Goal: Information Seeking & Learning: Learn about a topic

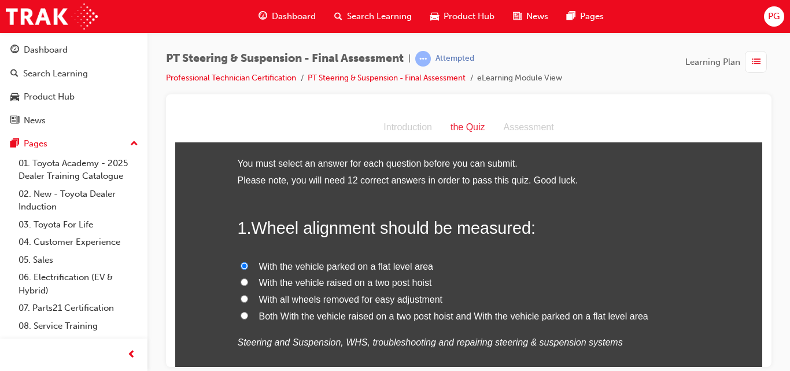
scroll to position [1589, 0]
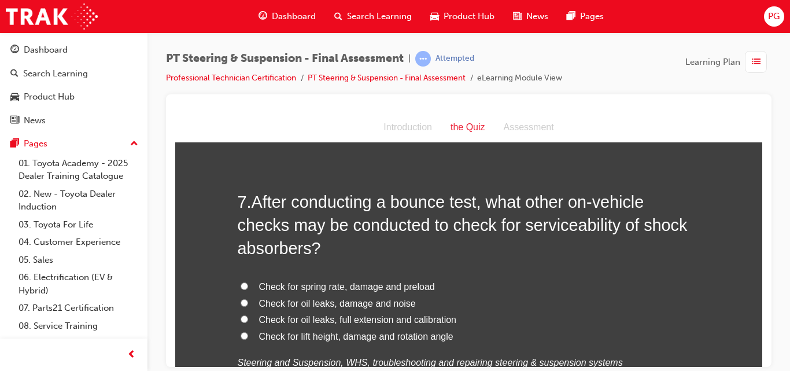
click at [241, 299] on input "Check for oil leaks, damage and noise" at bounding box center [245, 303] width 8 height 8
radio input "true"
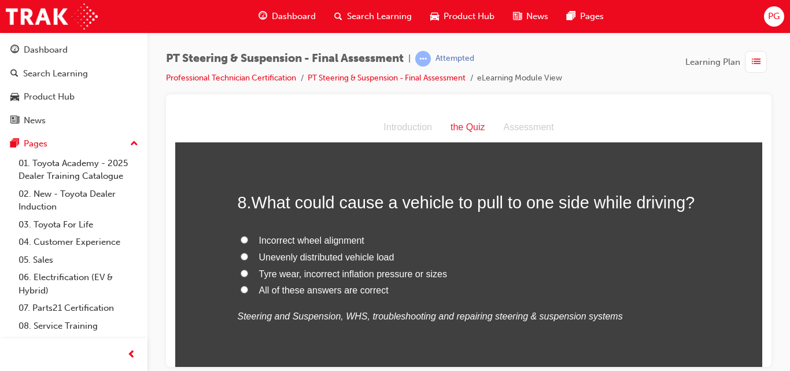
scroll to position [1890, 0]
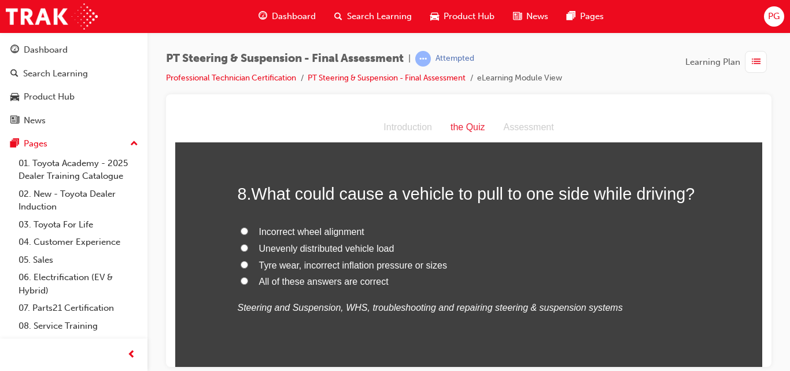
click at [241, 277] on input "All of these answers are correct" at bounding box center [245, 281] width 8 height 8
radio input "true"
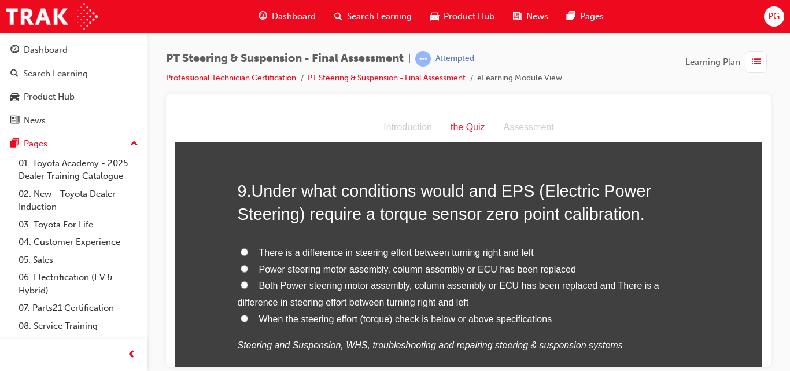
scroll to position [2145, 0]
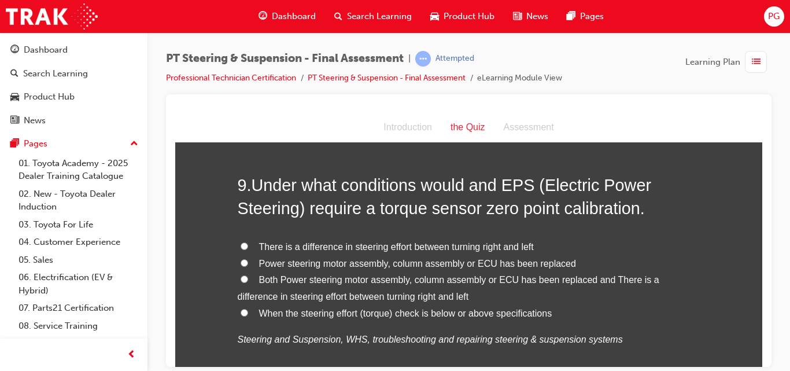
click at [241, 275] on input "Both Power steering motor assembly, column assembly or ECU has been replaced an…" at bounding box center [245, 279] width 8 height 8
radio input "true"
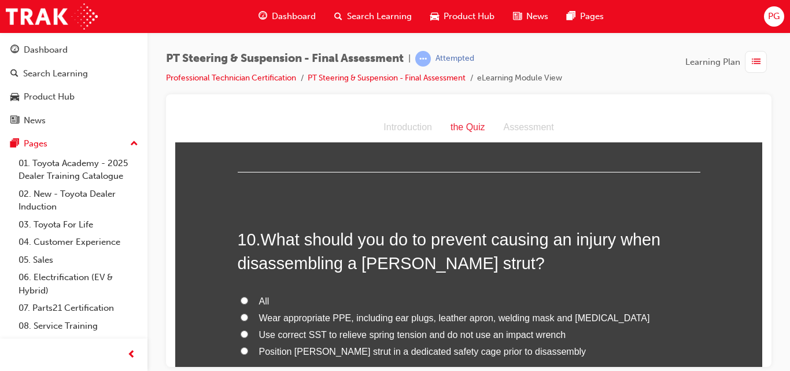
scroll to position [2399, 0]
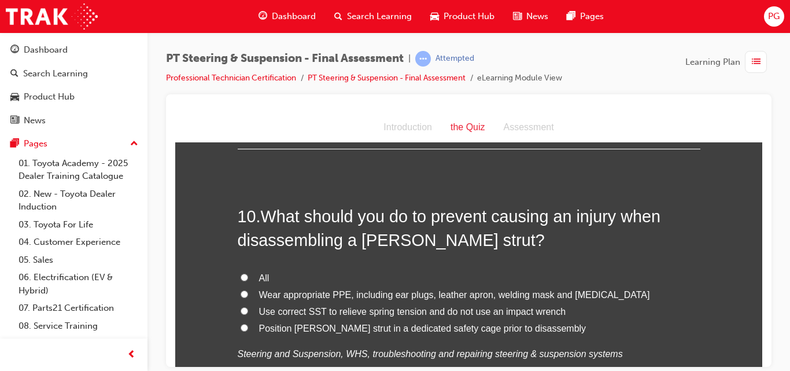
click at [241, 273] on input "All" at bounding box center [245, 277] width 8 height 8
radio input "true"
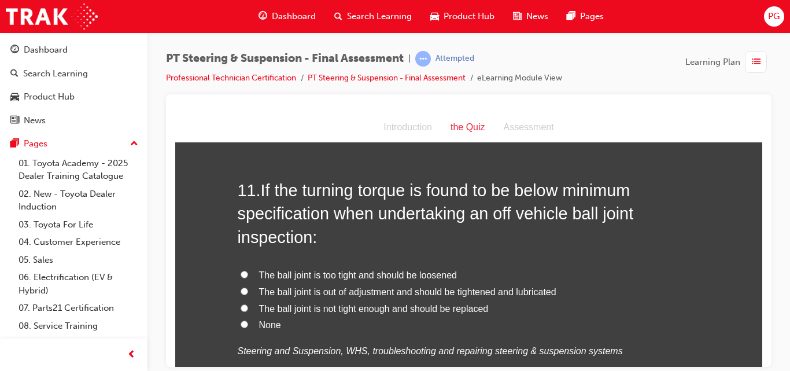
scroll to position [2700, 0]
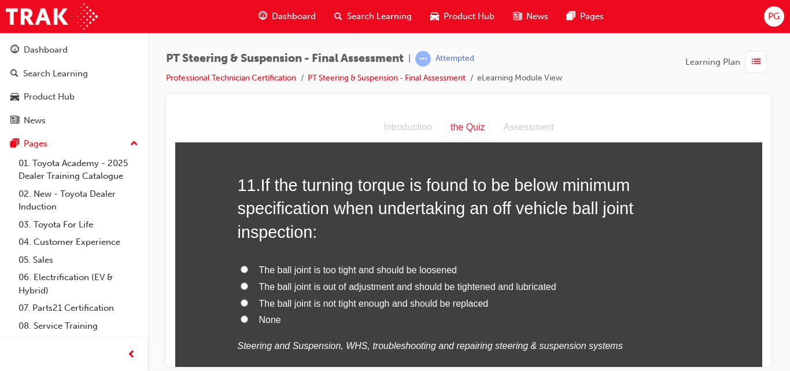
click at [241, 299] on input "The ball joint is not tight enough and should be replaced" at bounding box center [245, 303] width 8 height 8
radio input "true"
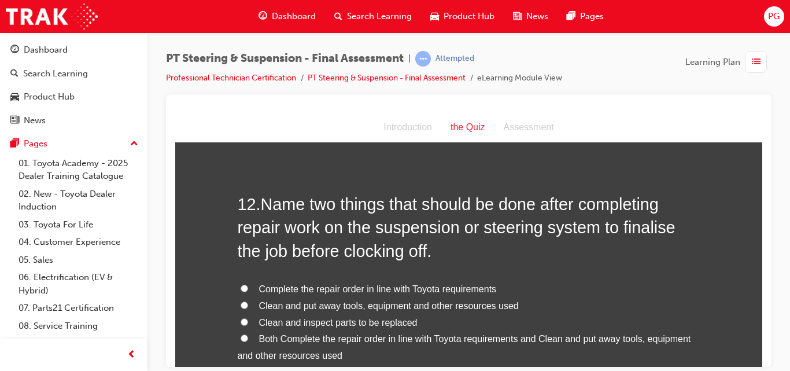
scroll to position [2978, 0]
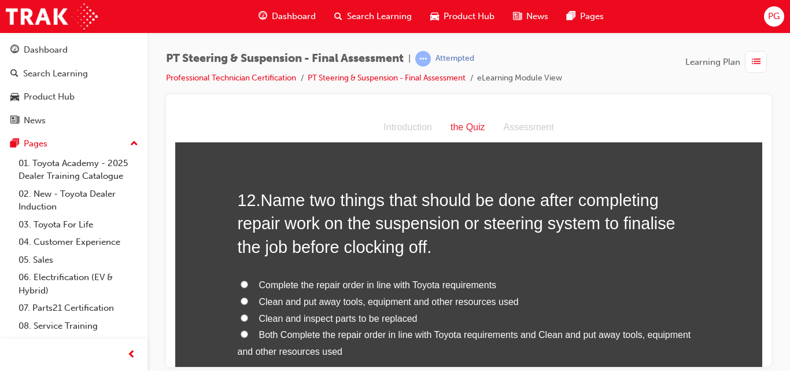
click at [241, 330] on input "Both Complete the repair order in line with Toyota requirements and Clean and p…" at bounding box center [245, 334] width 8 height 8
radio input "true"
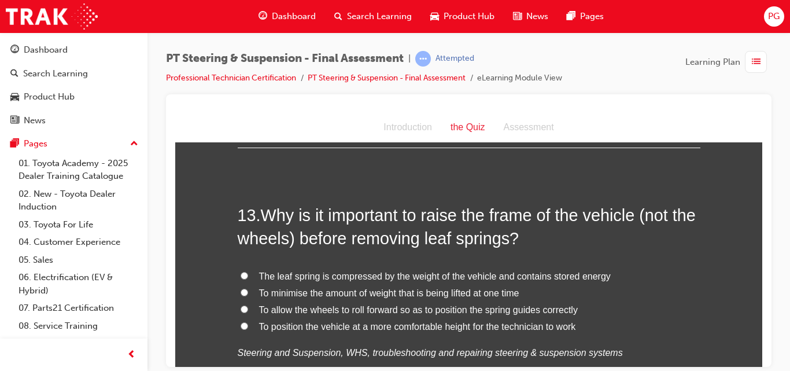
scroll to position [3279, 0]
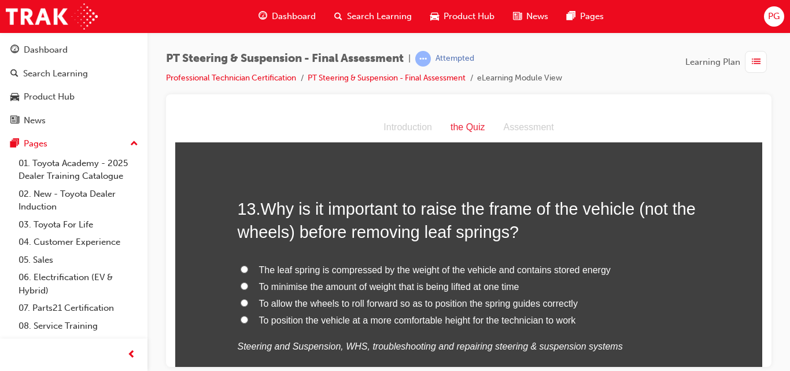
click at [241, 265] on input "The leaf spring is compressed by the weight of the vehicle and contains stored …" at bounding box center [245, 269] width 8 height 8
radio input "true"
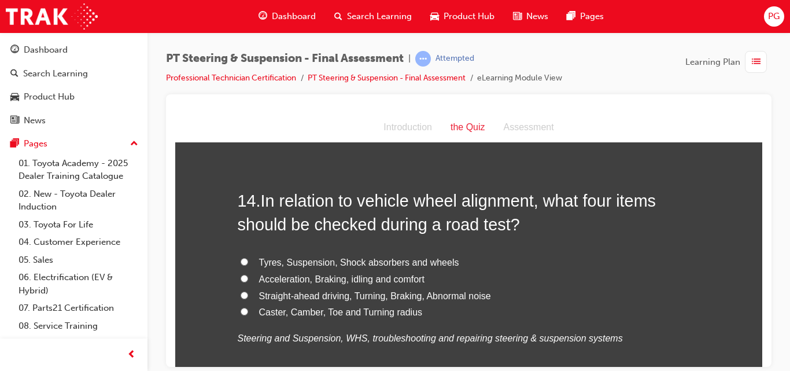
scroll to position [3557, 0]
click at [241, 290] on input "Straight-ahead driving, Turning, Braking, Abnormal noise" at bounding box center [245, 294] width 8 height 8
radio input "true"
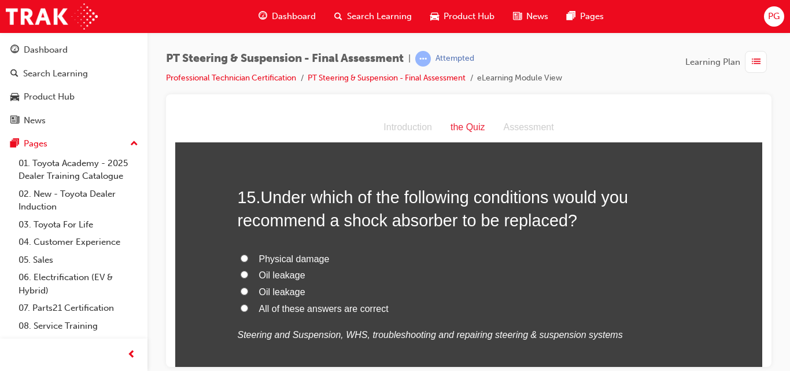
scroll to position [3834, 0]
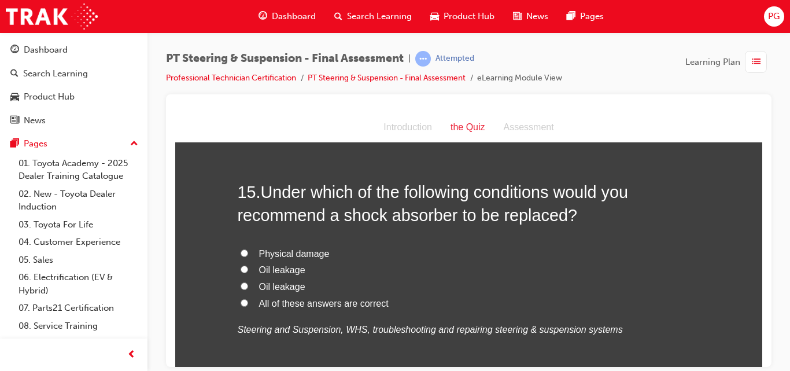
click at [241, 299] on input "All of these answers are correct" at bounding box center [245, 303] width 8 height 8
radio input "true"
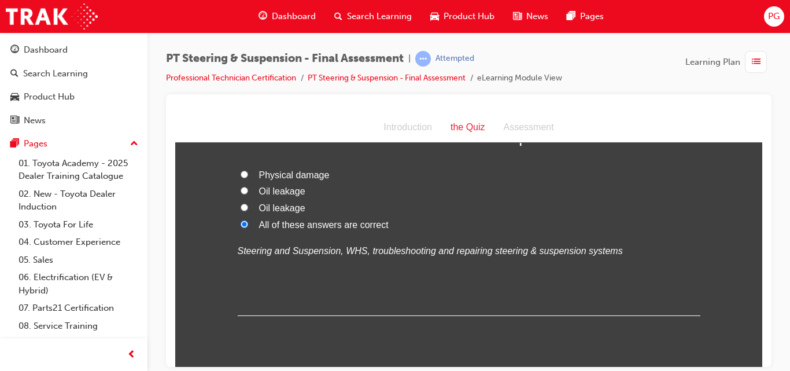
scroll to position [3926, 0]
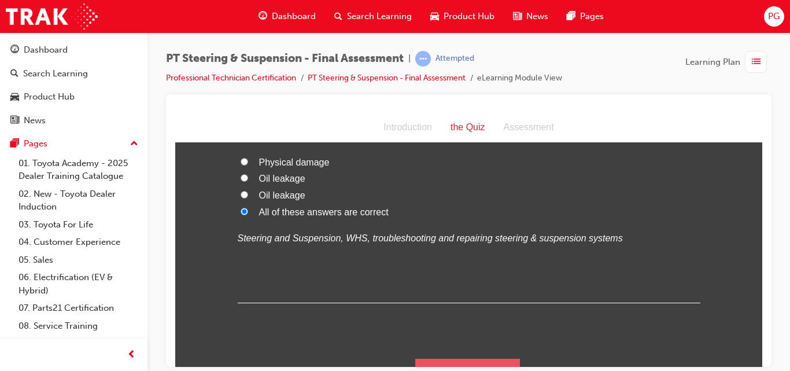
click at [487, 358] on button "Submit Answers" at bounding box center [467, 374] width 105 height 32
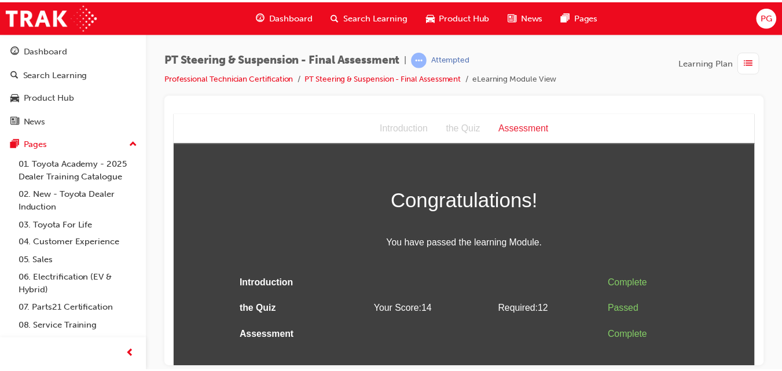
scroll to position [0, 0]
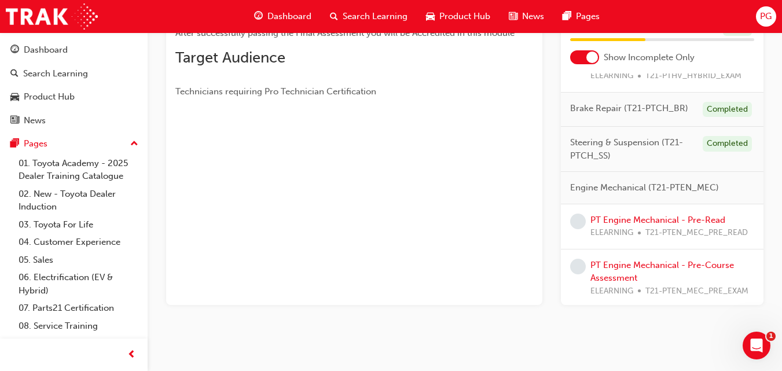
scroll to position [278, 0]
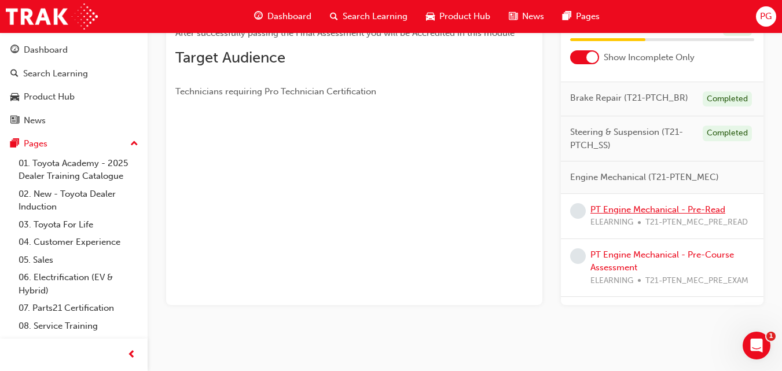
click at [616, 215] on link "PT Engine Mechanical - Pre-Read" at bounding box center [657, 209] width 135 height 10
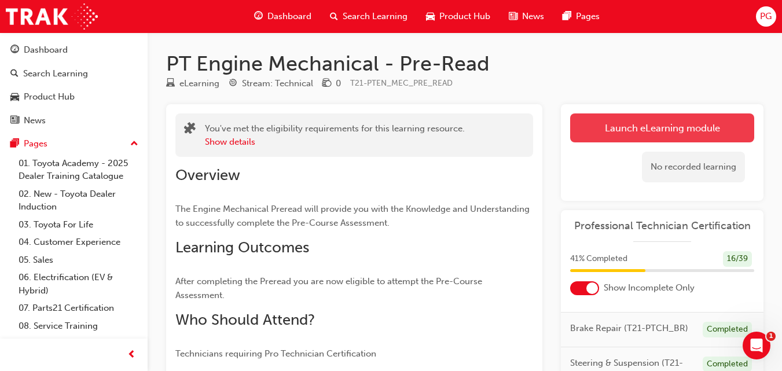
click at [628, 119] on link "Launch eLearning module" at bounding box center [662, 127] width 184 height 29
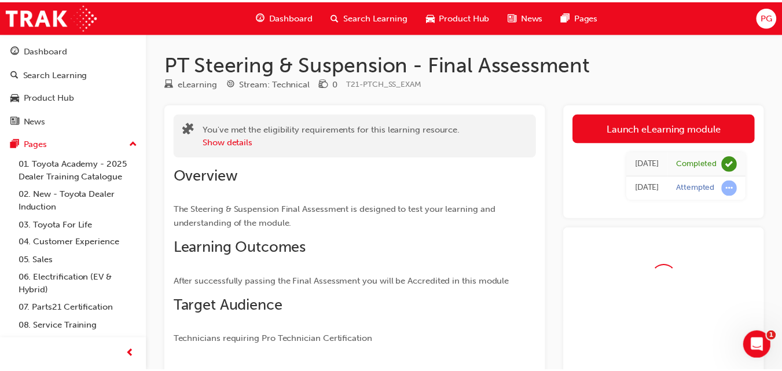
scroll to position [216, 0]
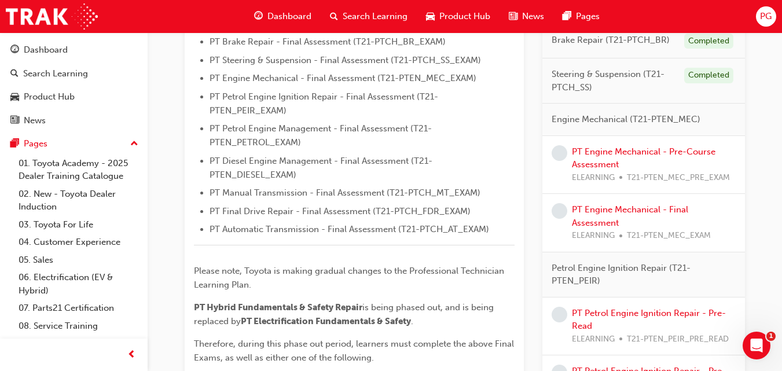
scroll to position [440, 0]
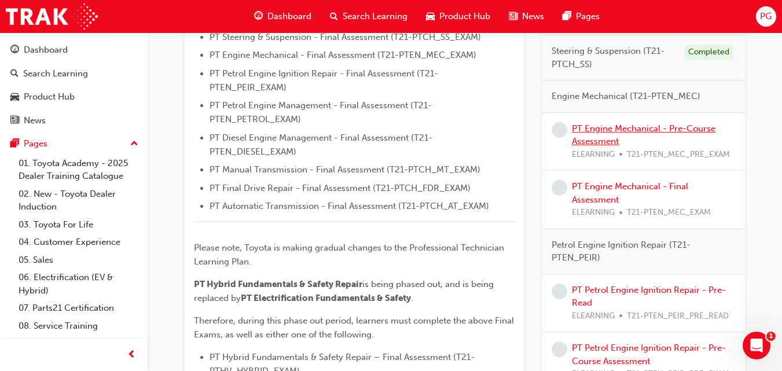
click at [598, 130] on link "PT Engine Mechanical - Pre-Course Assessment" at bounding box center [643, 135] width 143 height 24
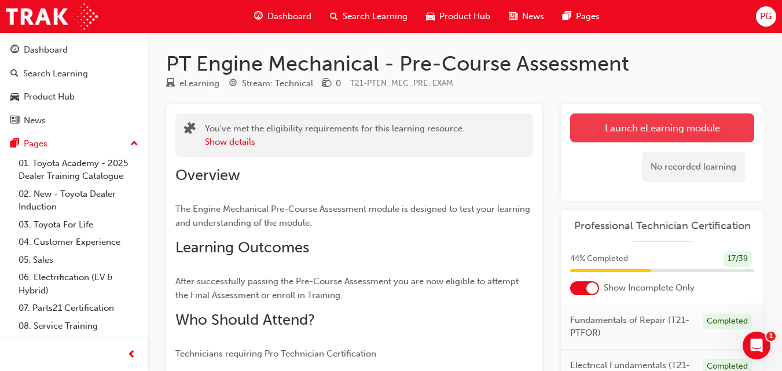
click at [677, 126] on link "Launch eLearning module" at bounding box center [662, 127] width 184 height 29
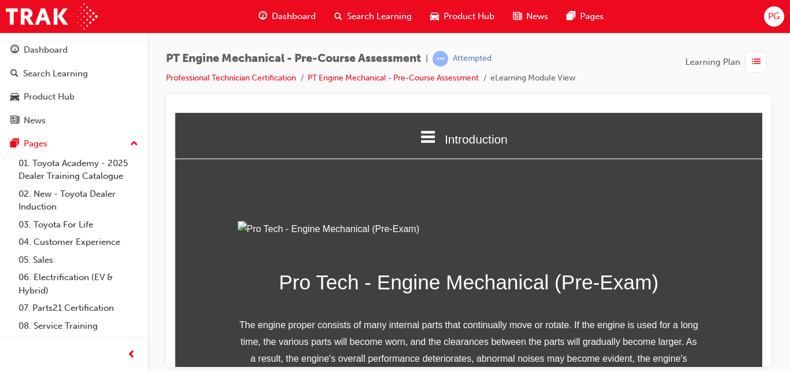
scroll to position [222, 0]
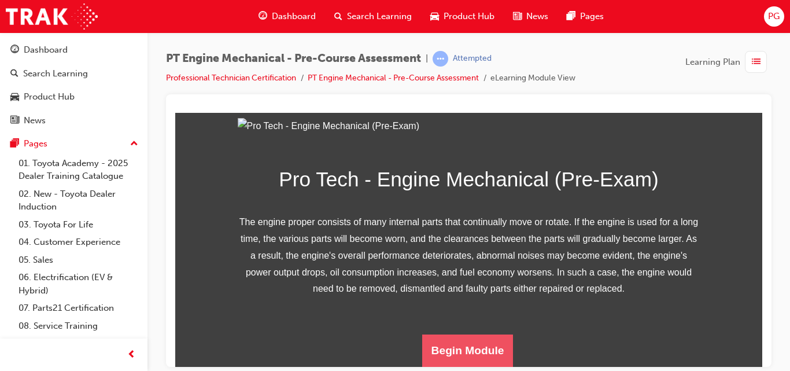
click at [459, 348] on button "Begin Module" at bounding box center [467, 350] width 91 height 32
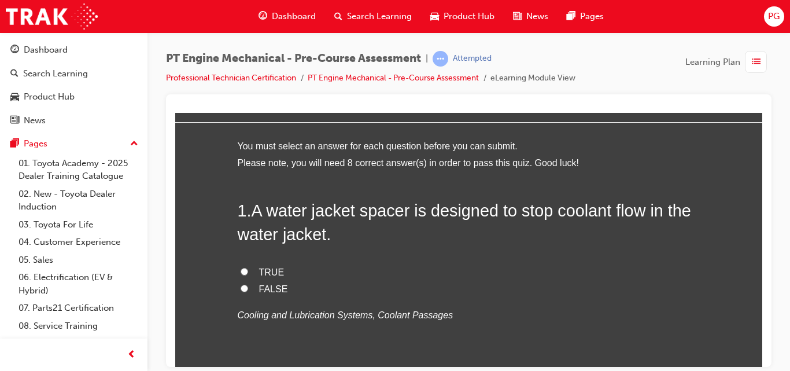
scroll to position [46, 0]
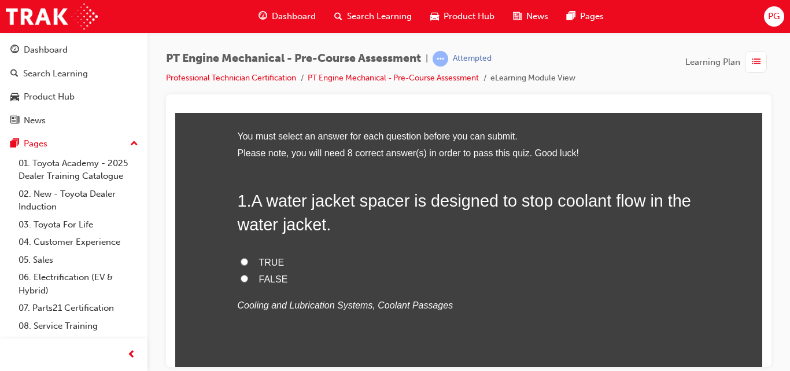
click at [241, 276] on input "FALSE" at bounding box center [245, 278] width 8 height 8
radio input "true"
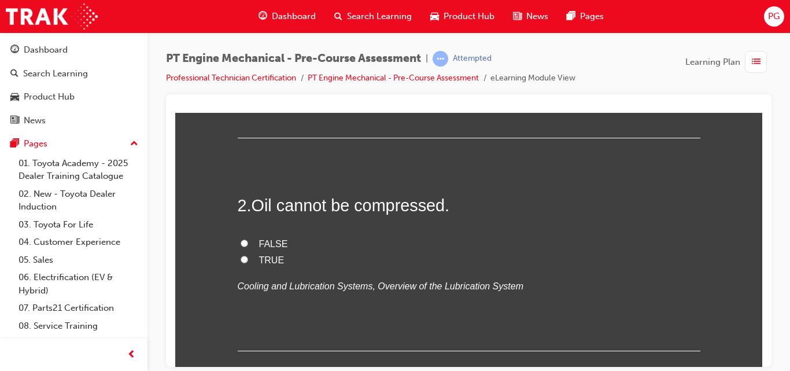
scroll to position [301, 0]
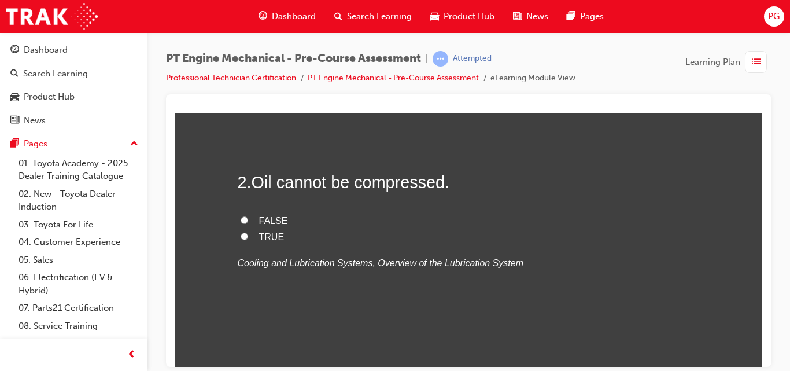
click at [241, 235] on input "TRUE" at bounding box center [245, 236] width 8 height 8
radio input "true"
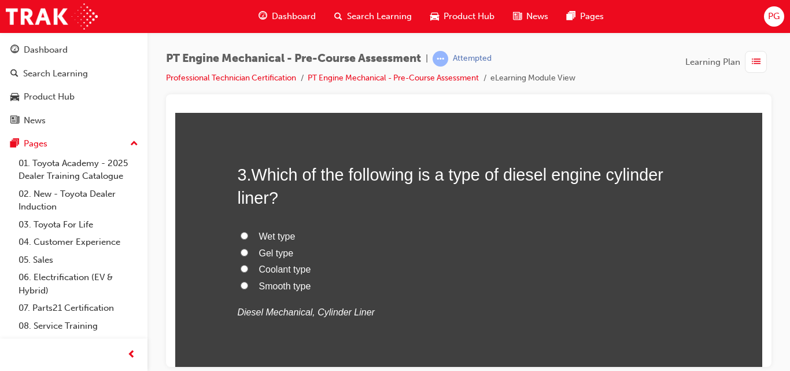
scroll to position [532, 0]
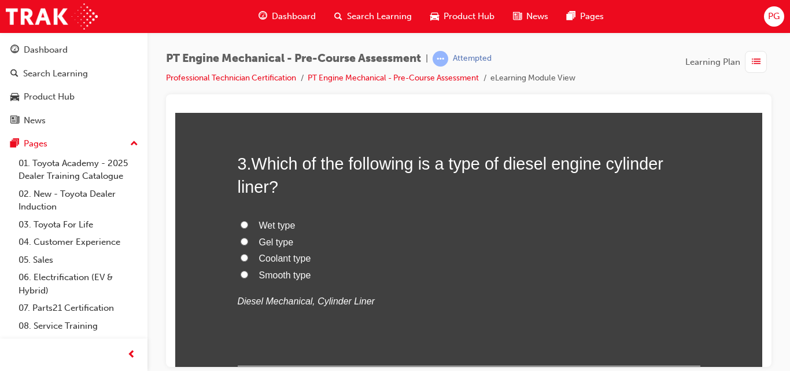
click at [241, 225] on input "Wet type" at bounding box center [245, 224] width 8 height 8
radio input "true"
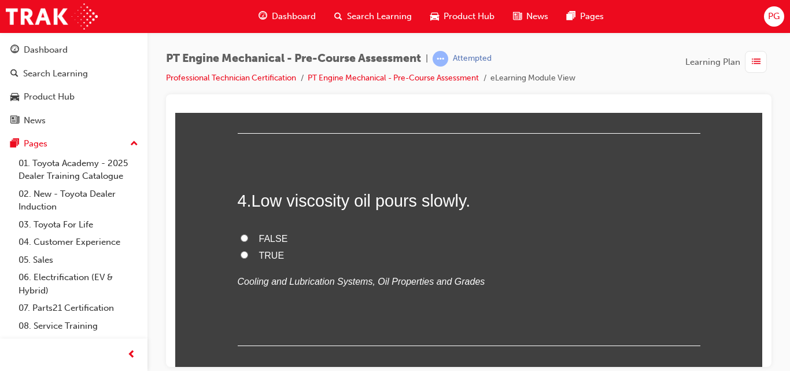
scroll to position [787, 0]
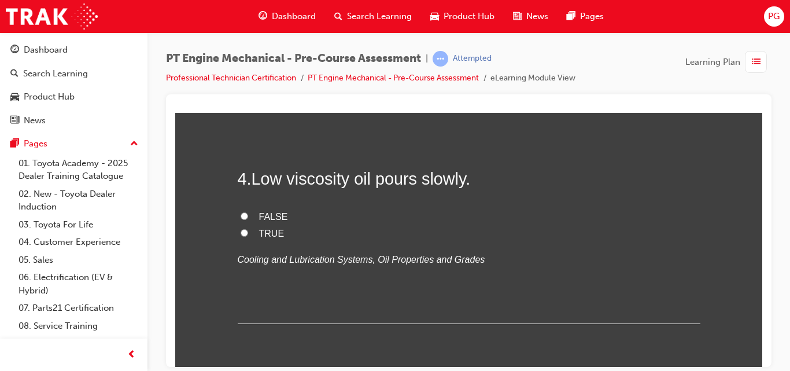
click at [241, 213] on input "FALSE" at bounding box center [245, 216] width 8 height 8
radio input "true"
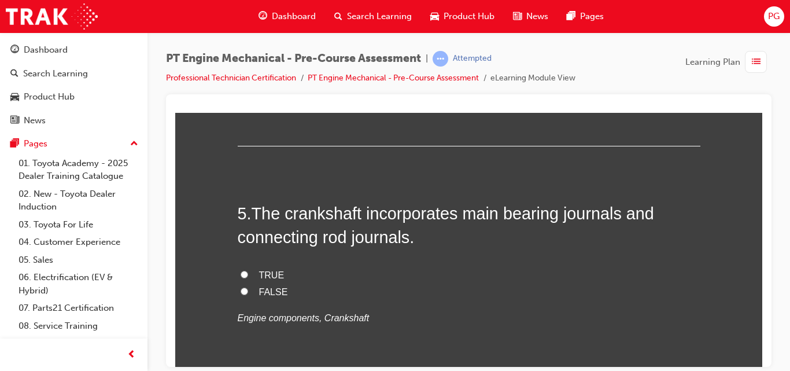
scroll to position [972, 0]
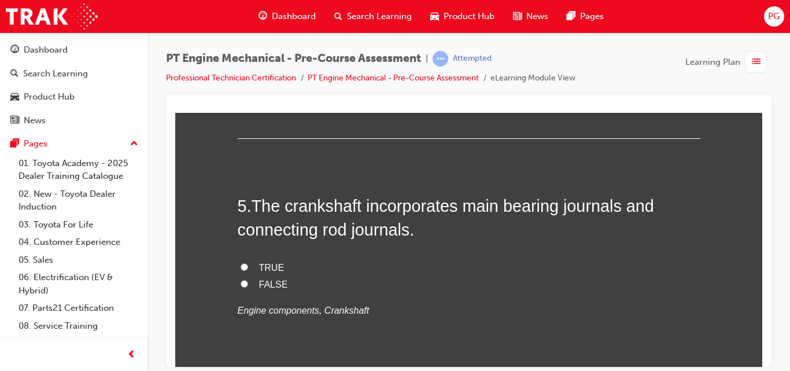
click at [241, 264] on input "TRUE" at bounding box center [245, 267] width 8 height 8
radio input "true"
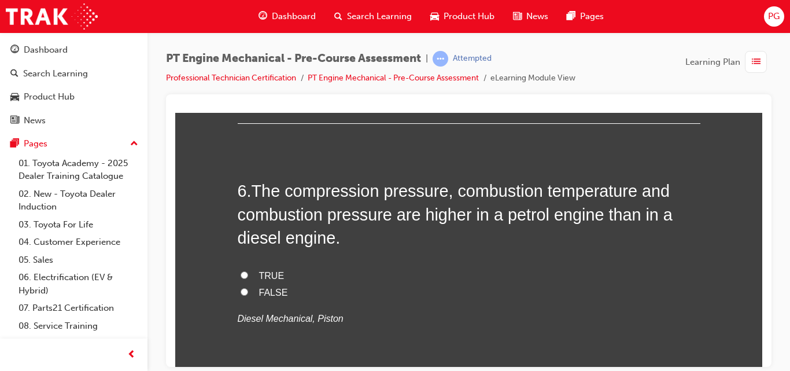
scroll to position [1227, 0]
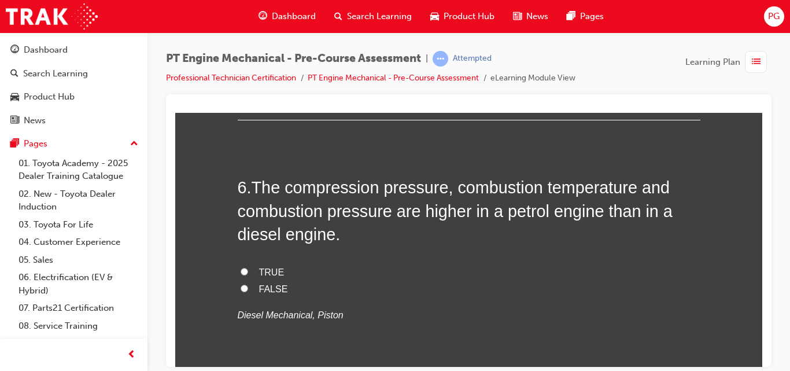
click at [241, 287] on input "FALSE" at bounding box center [245, 288] width 8 height 8
radio input "true"
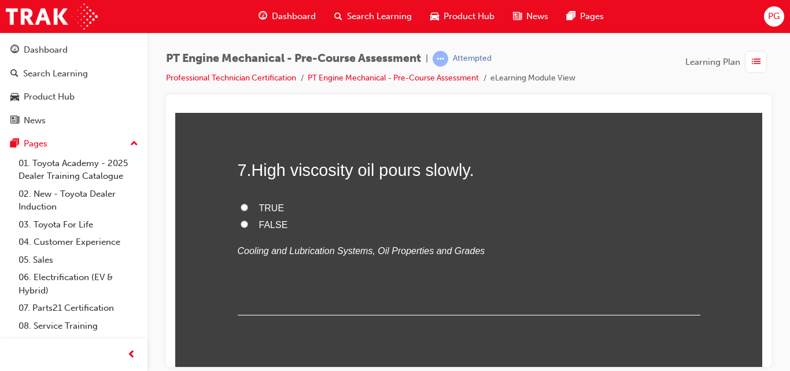
scroll to position [1504, 0]
click at [241, 204] on input "TRUE" at bounding box center [245, 207] width 8 height 8
radio input "true"
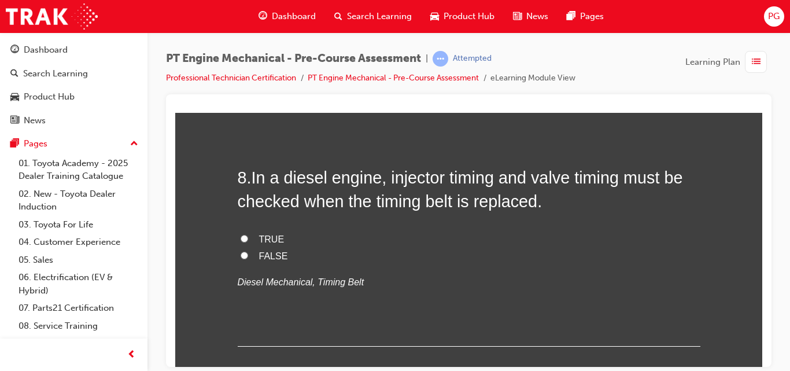
scroll to position [1713, 0]
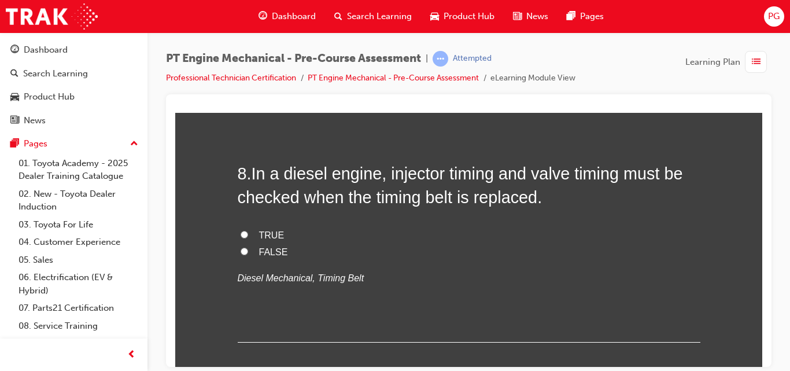
click at [240, 229] on label "TRUE" at bounding box center [469, 235] width 463 height 17
click at [241, 230] on input "TRUE" at bounding box center [245, 234] width 8 height 8
radio input "true"
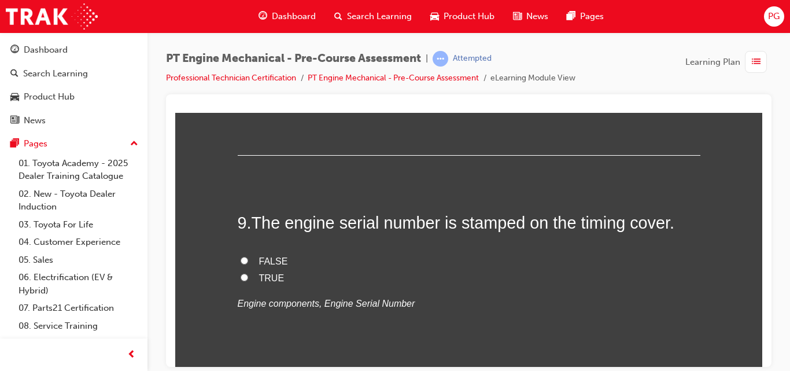
scroll to position [1913, 0]
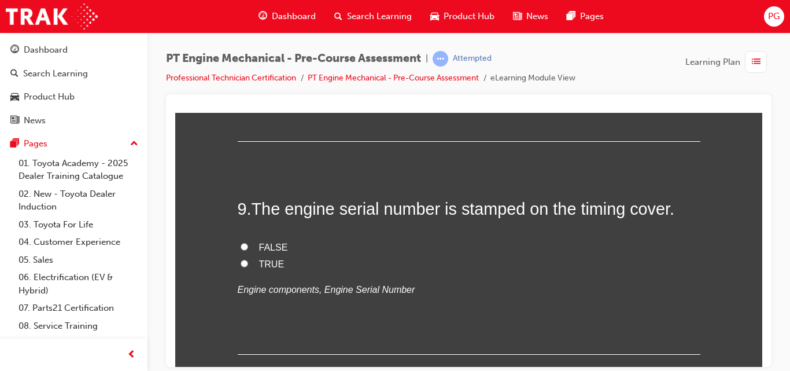
click at [241, 247] on input "FALSE" at bounding box center [245, 246] width 8 height 8
radio input "true"
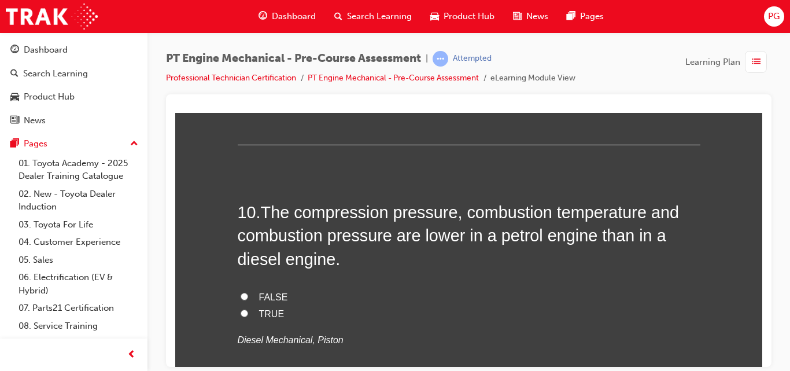
scroll to position [2145, 0]
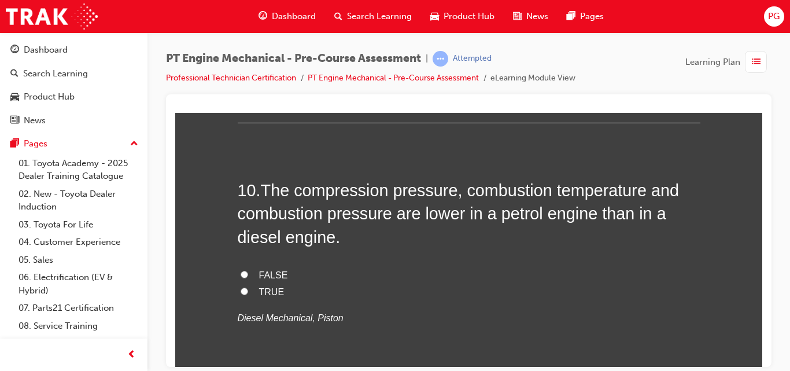
click at [241, 291] on input "TRUE" at bounding box center [245, 291] width 8 height 8
radio input "true"
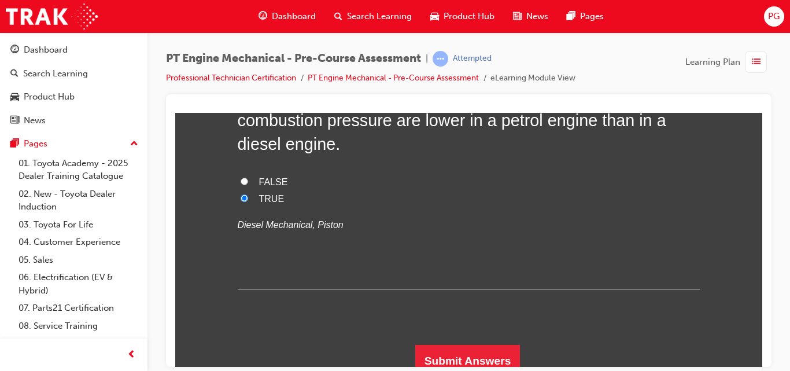
scroll to position [2248, 0]
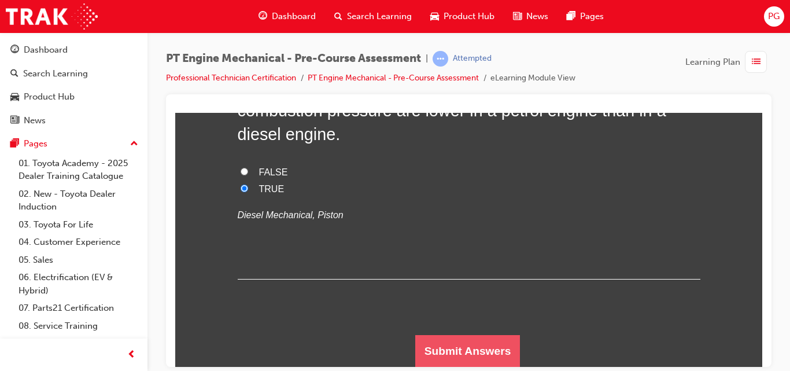
click at [455, 349] on button "Submit Answers" at bounding box center [467, 350] width 105 height 32
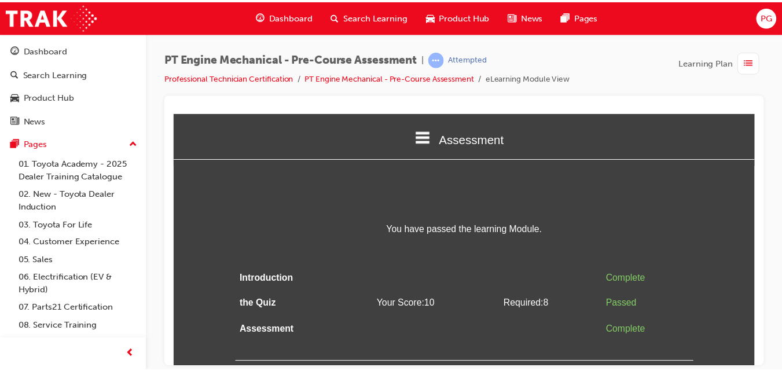
scroll to position [0, 0]
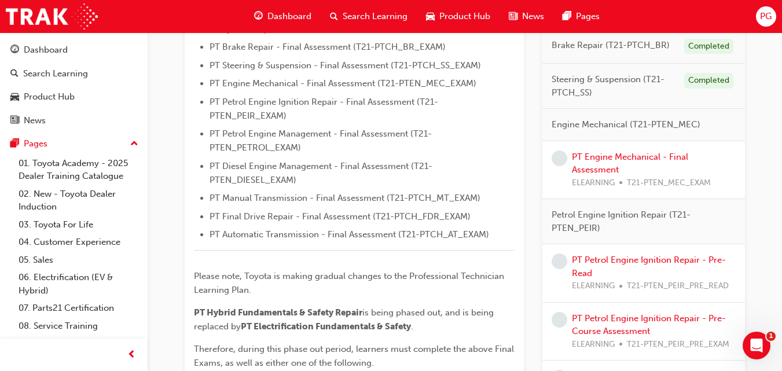
scroll to position [379, 0]
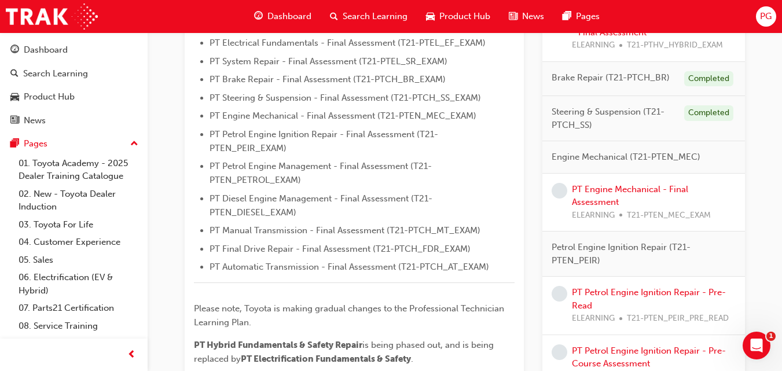
click at [586, 196] on div "PT Engine Mechanical - Final Assessment ELEARNING T21-PTEN_MEC_EXAM" at bounding box center [654, 202] width 164 height 39
click at [590, 189] on link "PT Engine Mechanical - Final Assessment" at bounding box center [630, 196] width 116 height 24
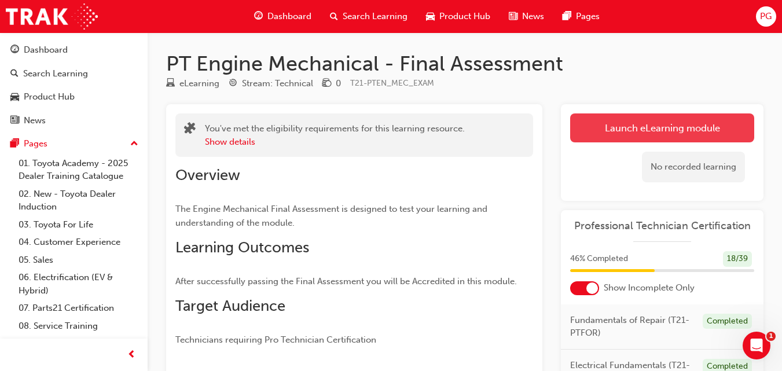
click at [653, 115] on link "Launch eLearning module" at bounding box center [662, 127] width 184 height 29
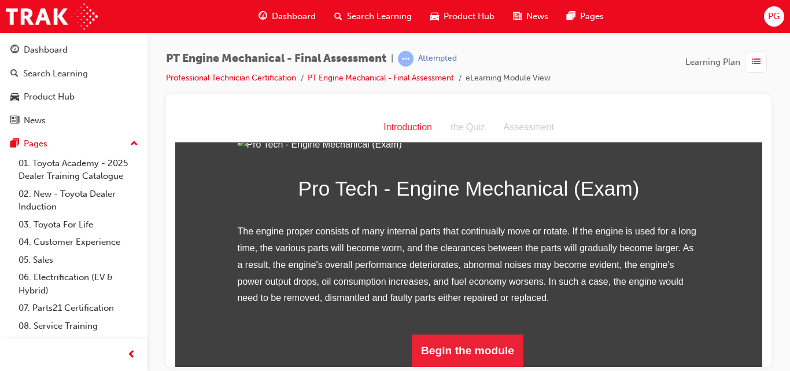
scroll to position [165, 0]
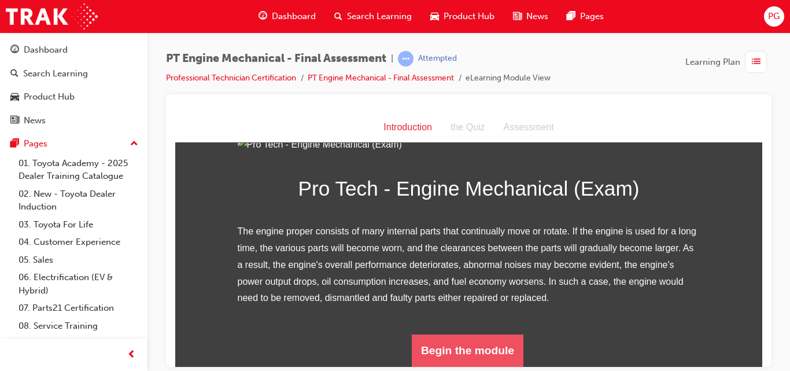
click at [447, 348] on button "Begin the module" at bounding box center [468, 350] width 112 height 32
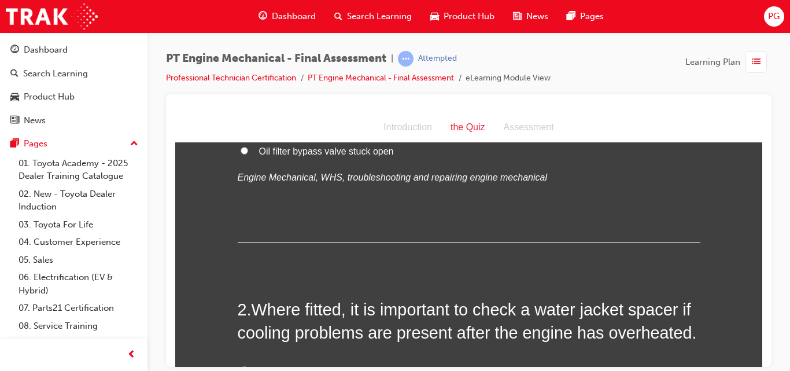
scroll to position [0, 0]
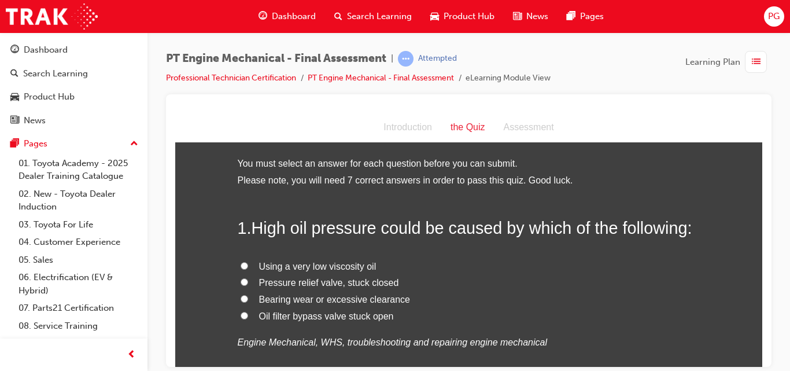
click at [241, 280] on input "Pressure relief valve, stuck closed" at bounding box center [245, 282] width 8 height 8
radio input "true"
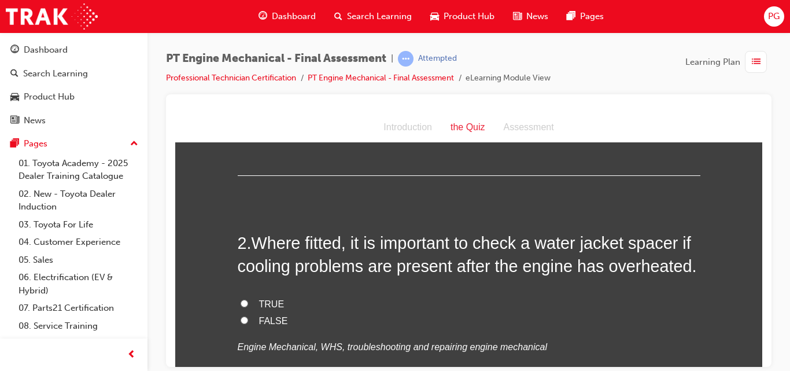
scroll to position [255, 0]
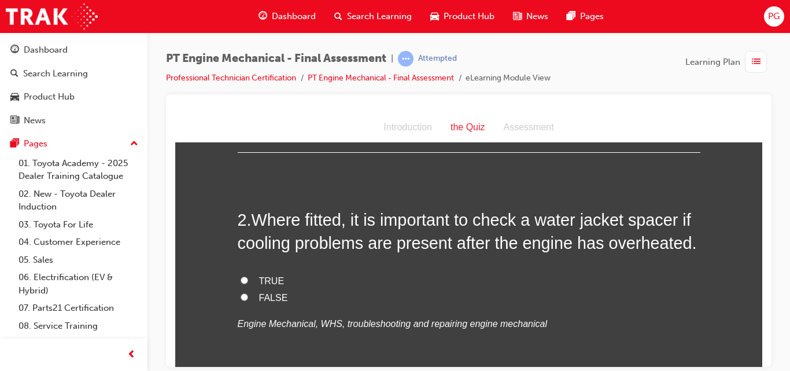
click at [241, 277] on input "TRUE" at bounding box center [245, 280] width 8 height 8
radio input "true"
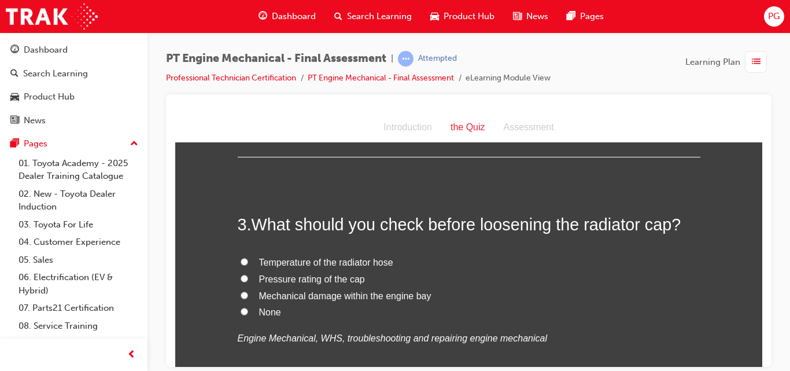
scroll to position [509, 0]
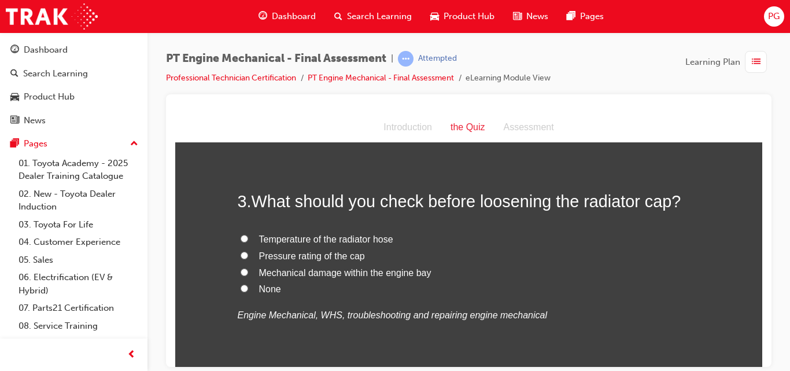
click at [241, 235] on input "Temperature of the radiator hose" at bounding box center [245, 238] width 8 height 8
radio input "true"
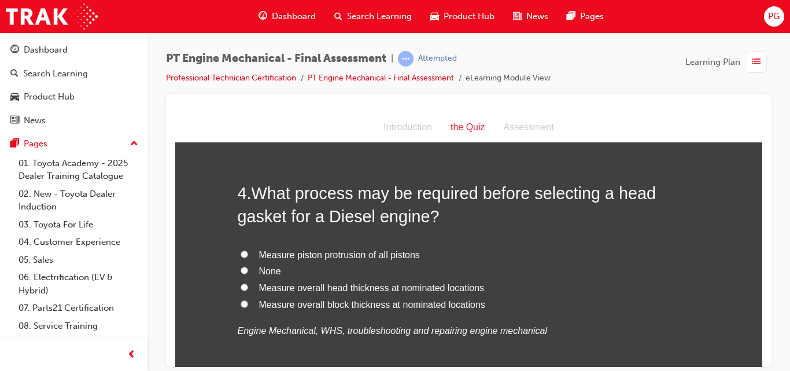
scroll to position [764, 0]
click at [241, 252] on input "Measure piston protrusion of all pistons" at bounding box center [245, 253] width 8 height 8
radio input "true"
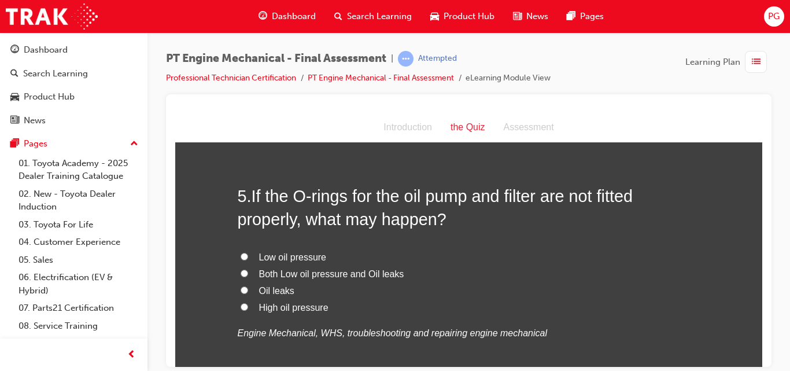
scroll to position [1041, 0]
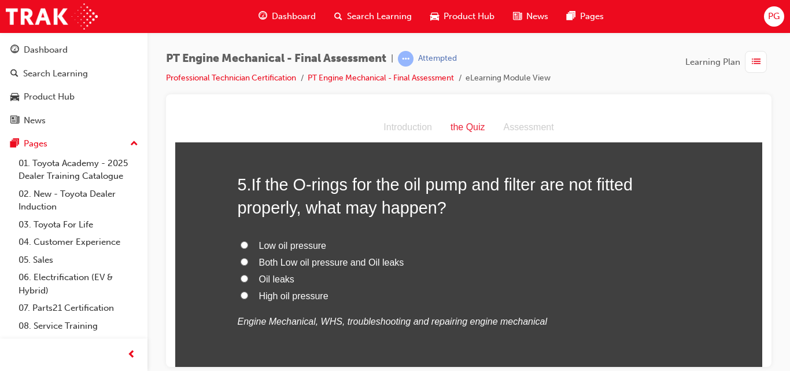
click at [243, 262] on input "Both Low oil pressure and Oil leaks" at bounding box center [245, 261] width 8 height 8
radio input "true"
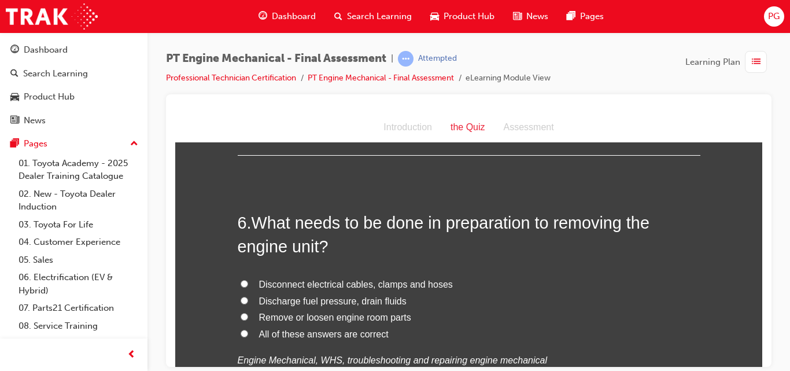
scroll to position [1296, 0]
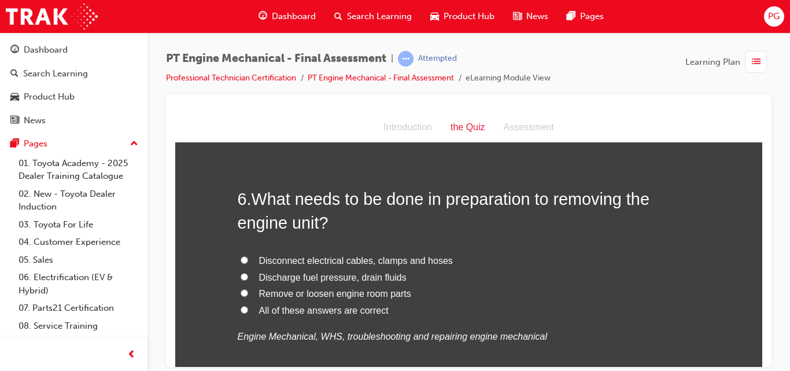
click at [371, 310] on span "All of these answers are correct" at bounding box center [324, 310] width 130 height 10
click at [248, 310] on input "All of these answers are correct" at bounding box center [245, 309] width 8 height 8
radio input "true"
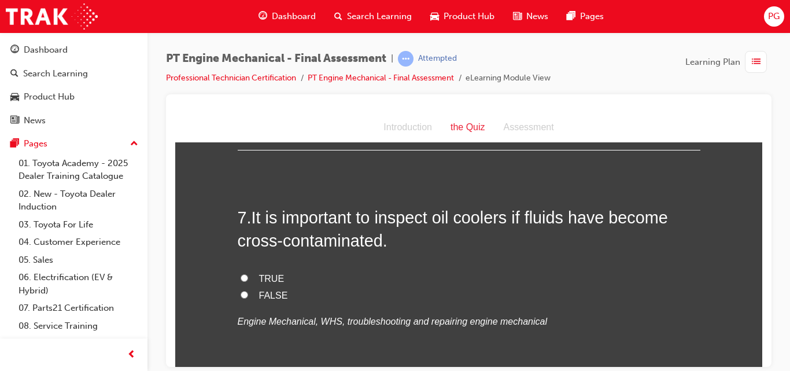
scroll to position [1551, 0]
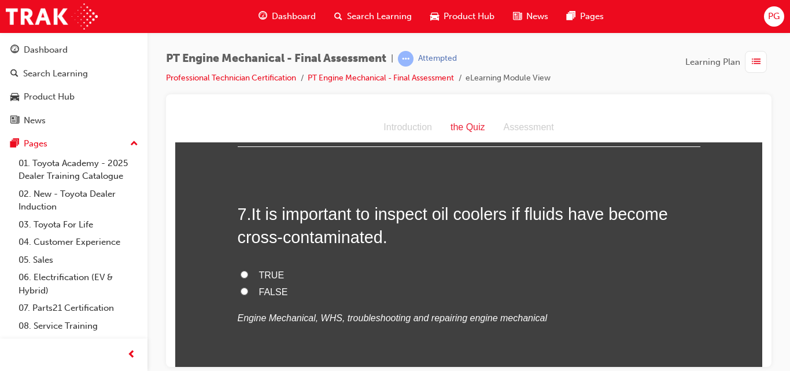
click at [241, 273] on input "TRUE" at bounding box center [245, 274] width 8 height 8
radio input "true"
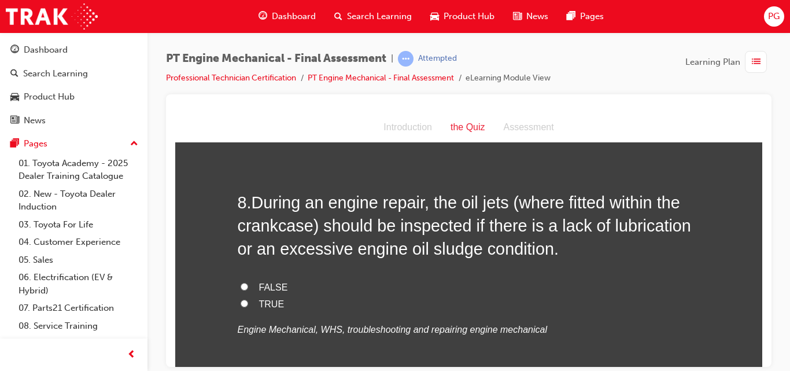
scroll to position [1805, 0]
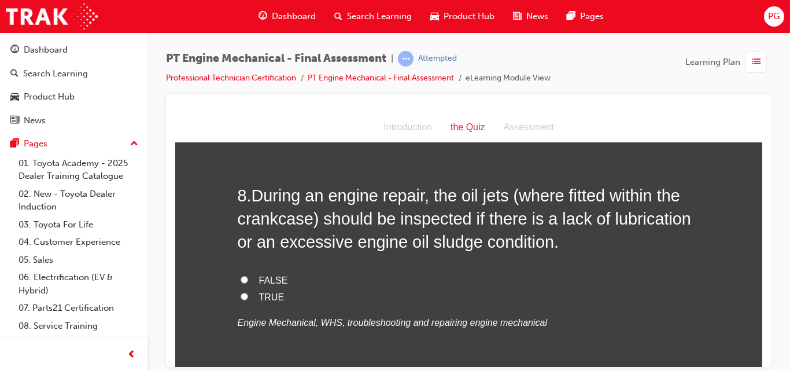
click at [241, 296] on input "TRUE" at bounding box center [245, 296] width 8 height 8
radio input "true"
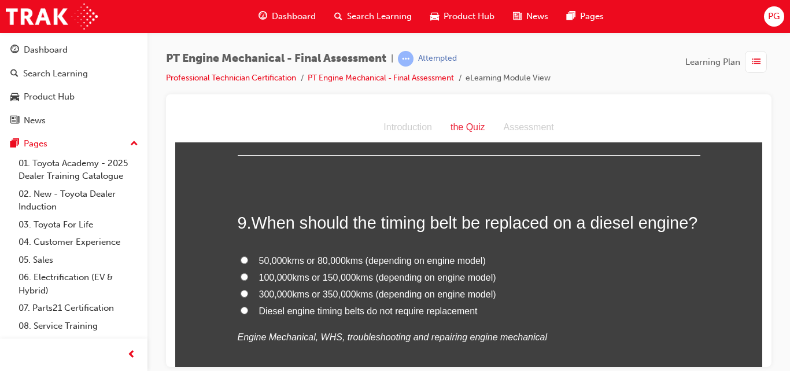
scroll to position [2060, 0]
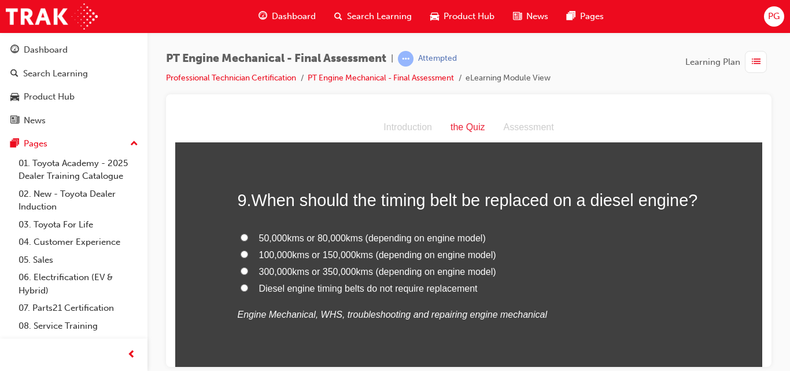
click at [241, 254] on input "100,000kms or 150,000kms (depending on engine model)" at bounding box center [245, 254] width 8 height 8
radio input "true"
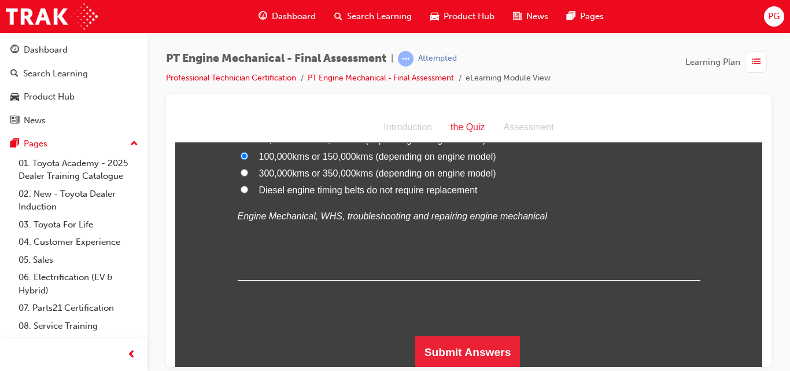
scroll to position [2159, 0]
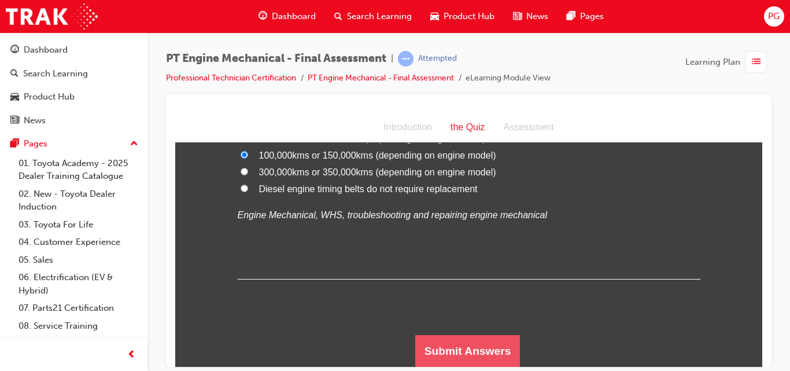
click at [483, 344] on button "Submit Answers" at bounding box center [467, 350] width 105 height 32
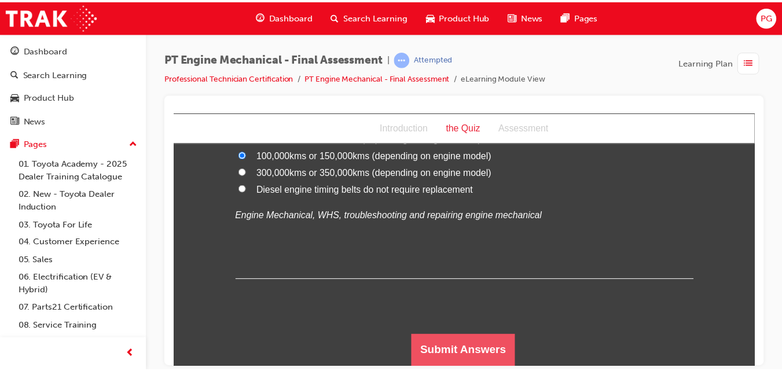
scroll to position [0, 0]
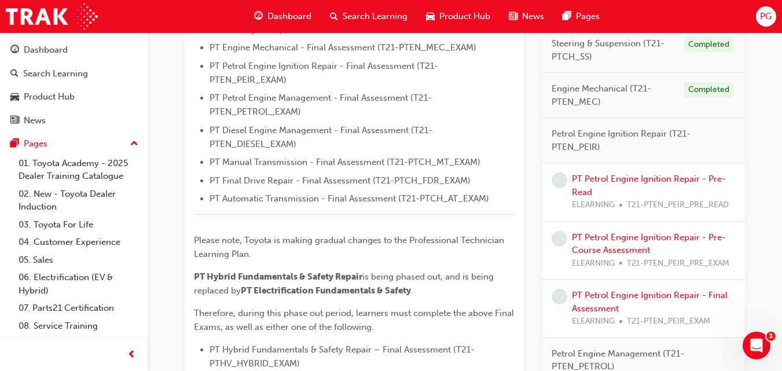
scroll to position [123, 0]
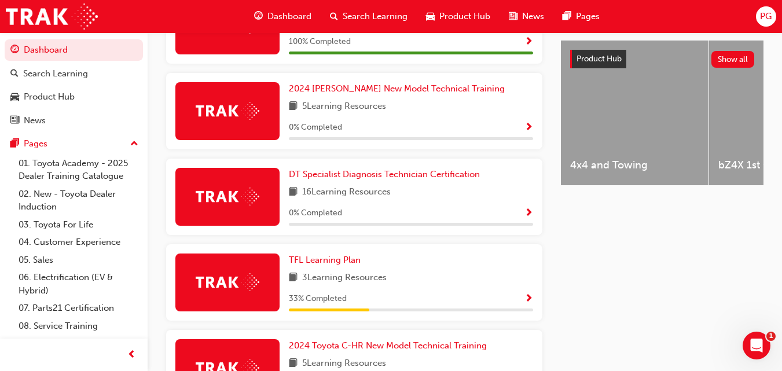
scroll to position [715, 0]
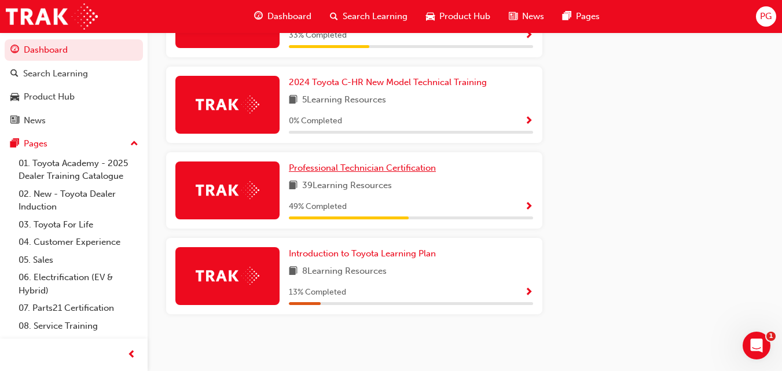
click at [380, 166] on span "Professional Technician Certification" at bounding box center [362, 168] width 147 height 10
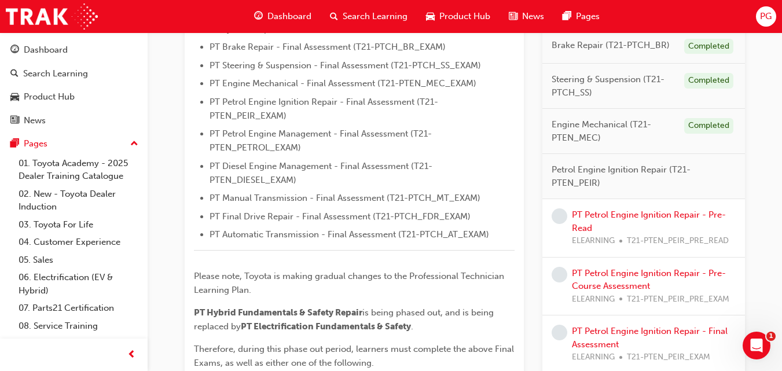
scroll to position [417, 0]
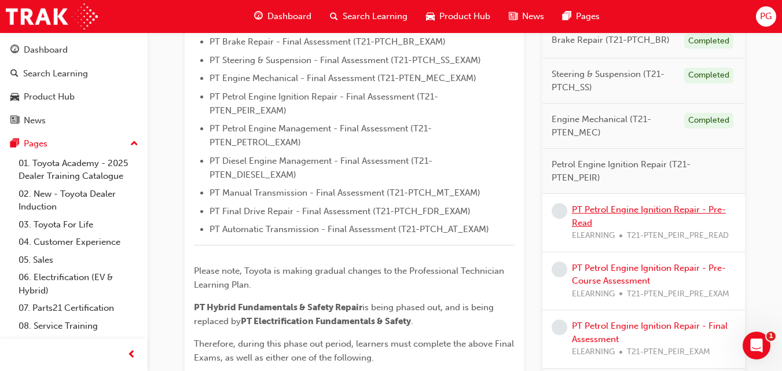
click at [613, 209] on link "PT Petrol Engine Ignition Repair - Pre-Read" at bounding box center [649, 216] width 154 height 24
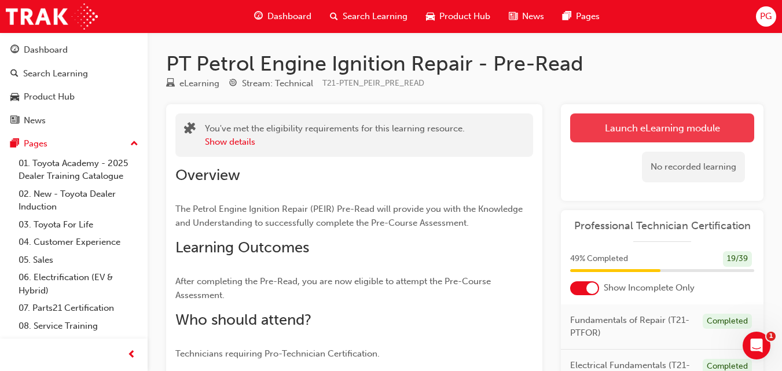
click at [690, 129] on link "Launch eLearning module" at bounding box center [662, 127] width 184 height 29
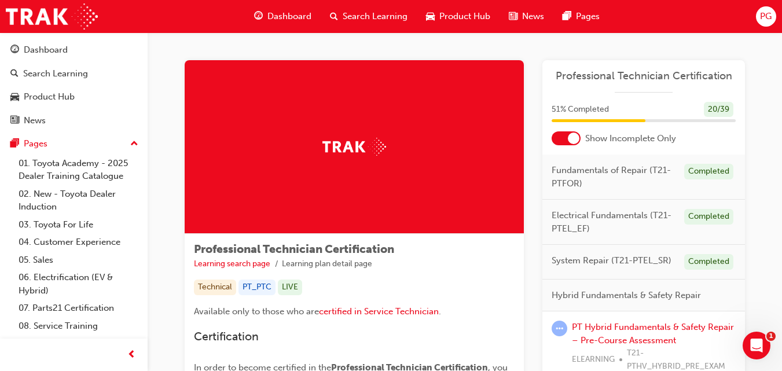
scroll to position [324, 0]
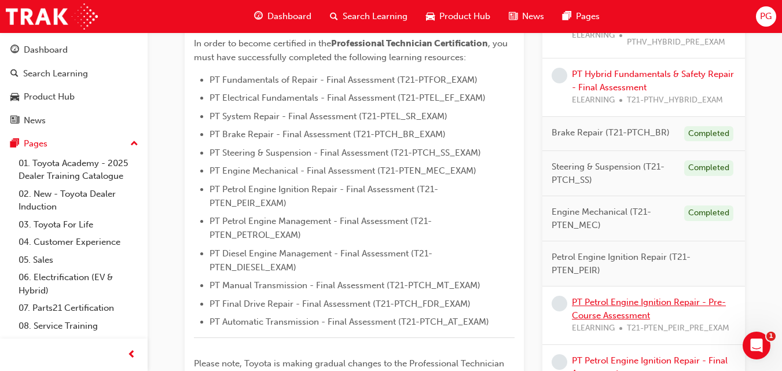
click at [622, 303] on link "PT Petrol Engine Ignition Repair - Pre-Course Assessment" at bounding box center [649, 309] width 154 height 24
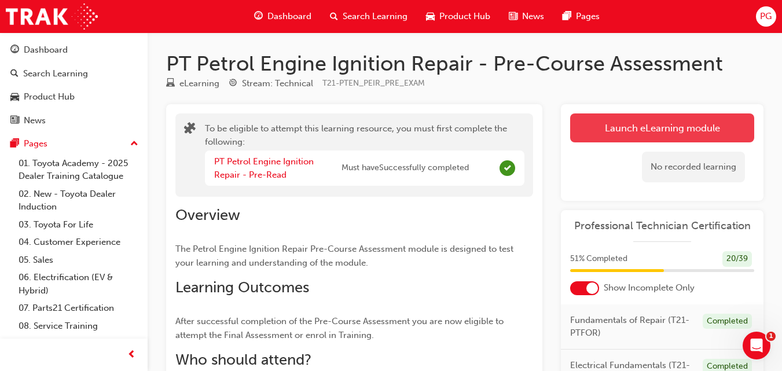
click at [620, 123] on button "Launch eLearning module" at bounding box center [662, 127] width 184 height 29
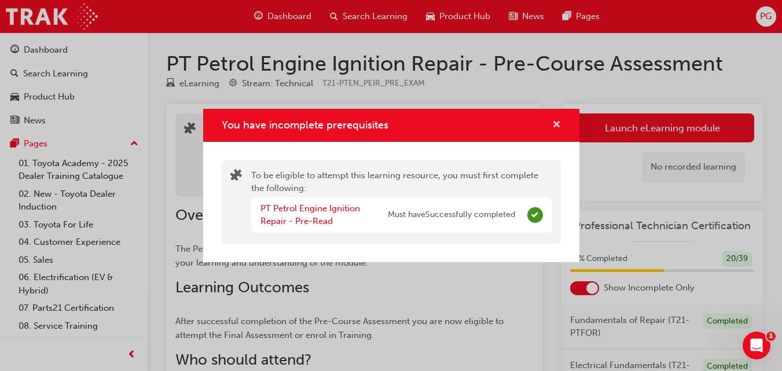
click at [553, 124] on span "cross-icon" at bounding box center [556, 125] width 9 height 10
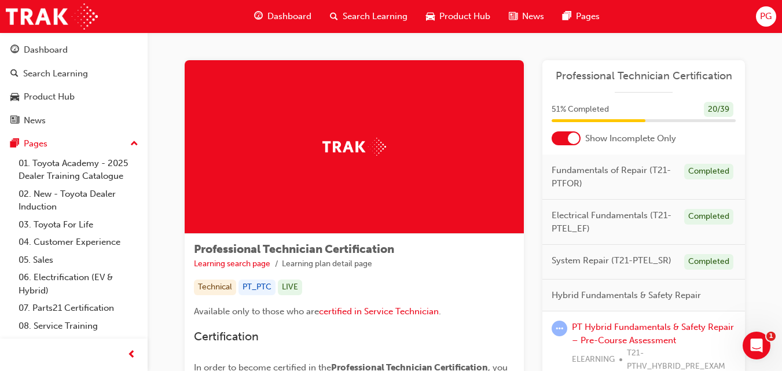
scroll to position [324, 0]
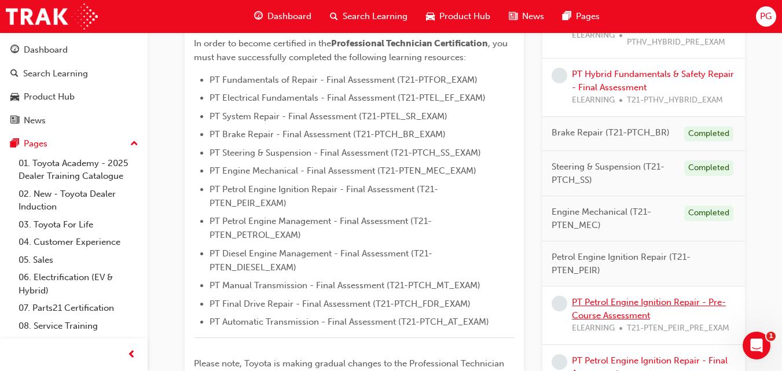
click at [629, 305] on link "PT Petrol Engine Ignition Repair - Pre-Course Assessment" at bounding box center [649, 309] width 154 height 24
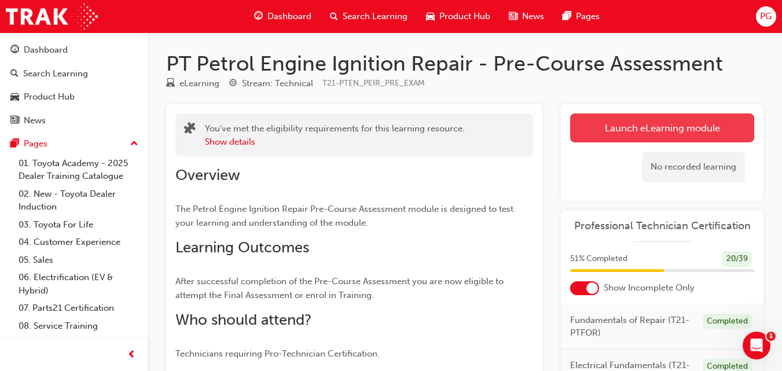
click at [631, 128] on button "Launch eLearning module" at bounding box center [662, 127] width 184 height 29
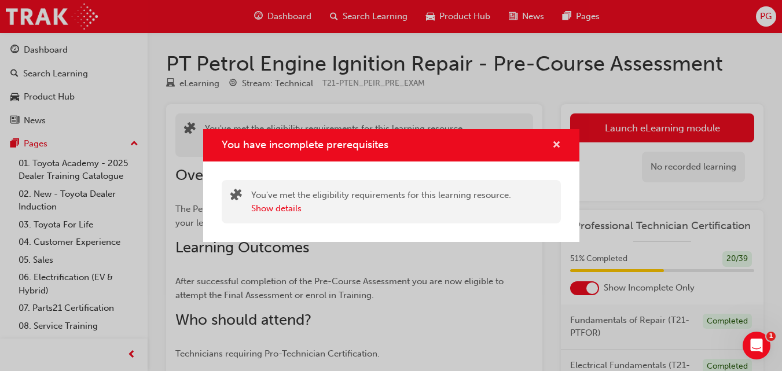
click at [555, 146] on span "cross-icon" at bounding box center [556, 146] width 9 height 10
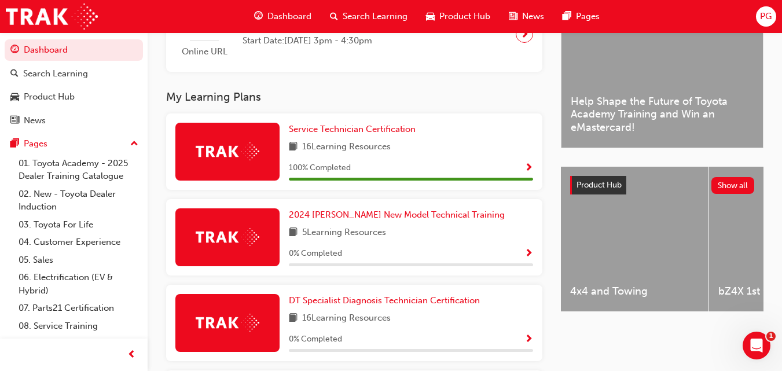
scroll to position [645, 0]
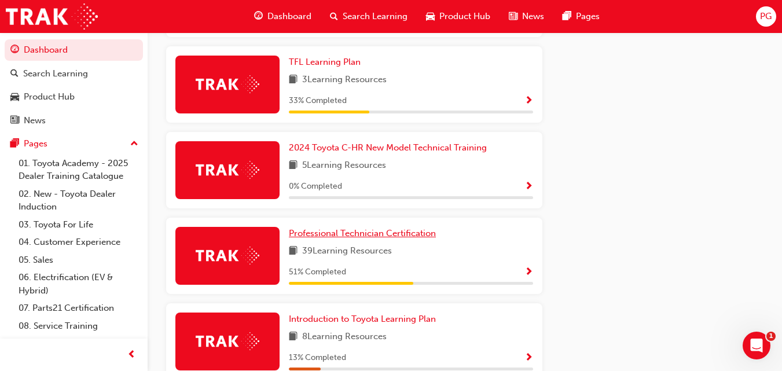
click at [397, 237] on span "Professional Technician Certification" at bounding box center [362, 233] width 147 height 10
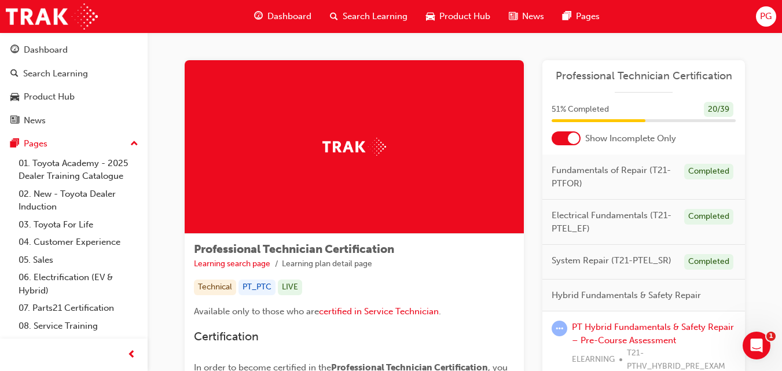
scroll to position [324, 0]
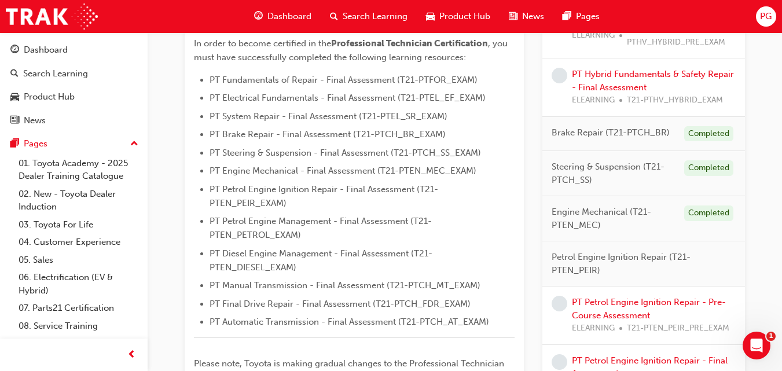
click at [623, 307] on div "PT Petrol Engine Ignition Repair - Pre-Course Assessment ELEARNING T21-PTEN_PEI…" at bounding box center [654, 315] width 164 height 39
click at [623, 303] on link "PT Petrol Engine Ignition Repair - Pre-Course Assessment" at bounding box center [649, 309] width 154 height 24
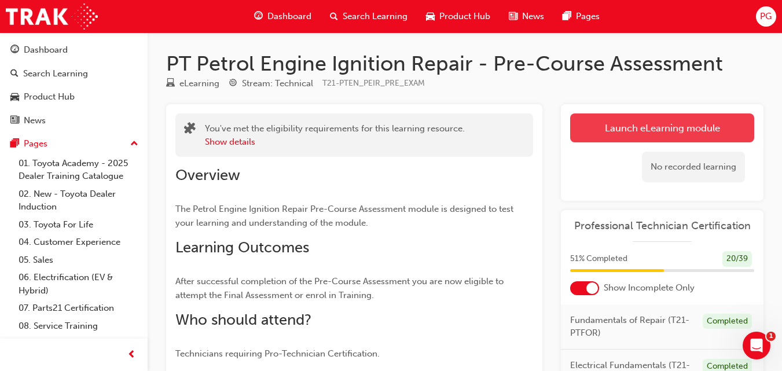
click at [653, 120] on link "Launch eLearning module" at bounding box center [662, 127] width 184 height 29
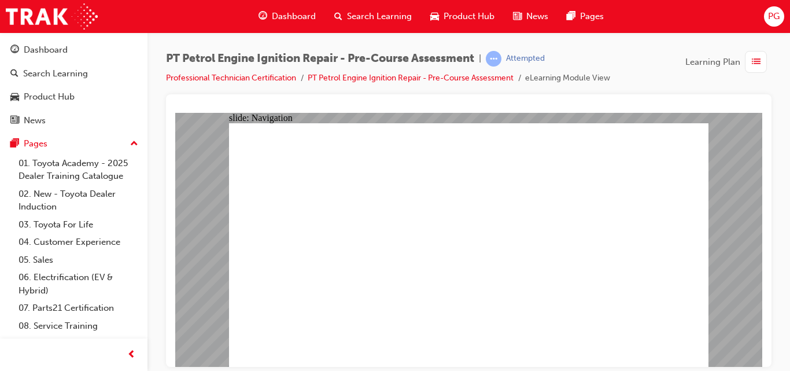
radio input "true"
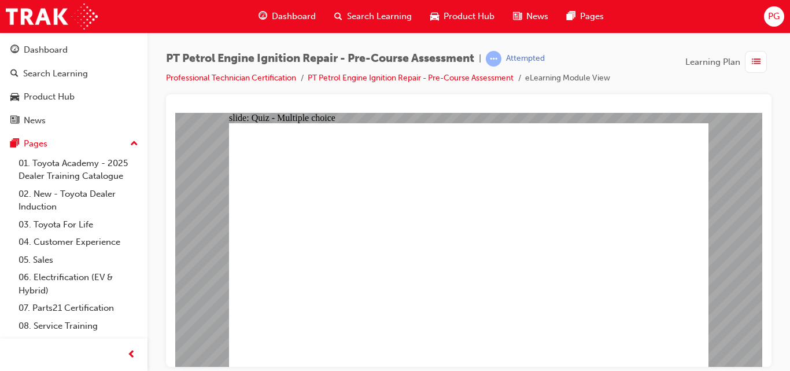
radio input "true"
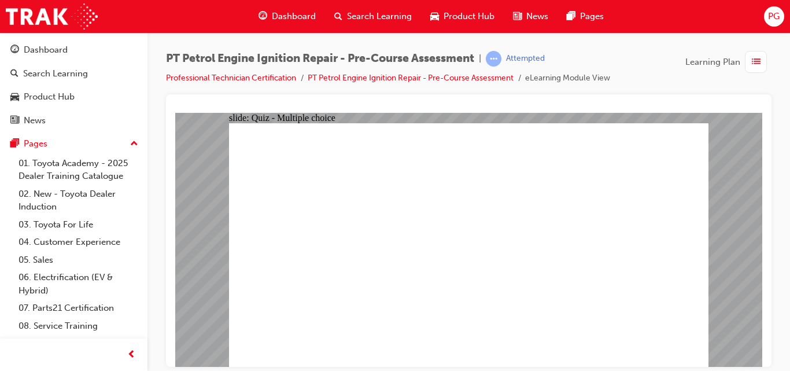
radio input "true"
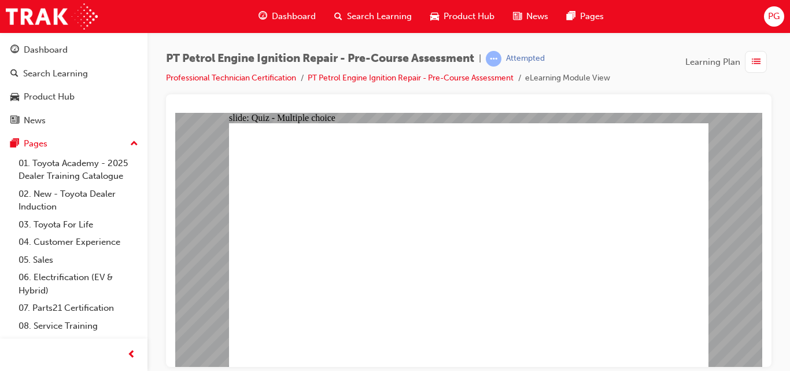
radio input "true"
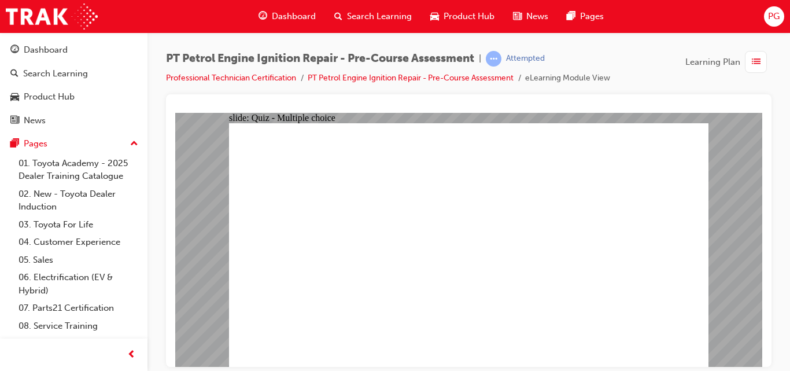
radio input "true"
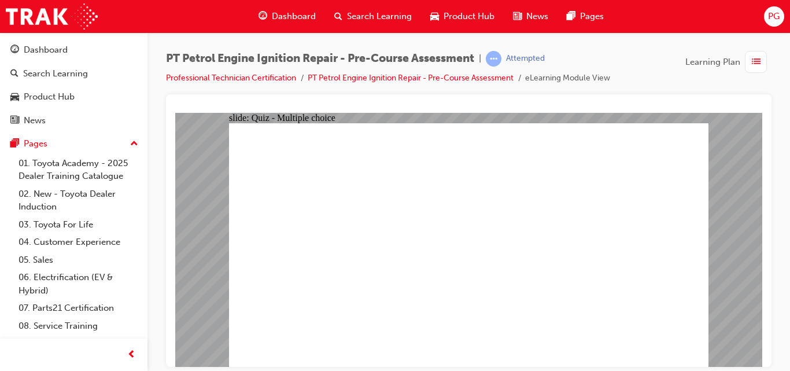
radio input "false"
radio input "true"
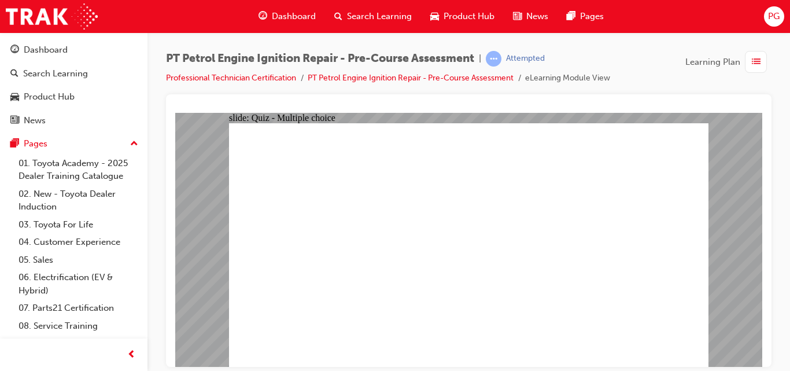
radio input "true"
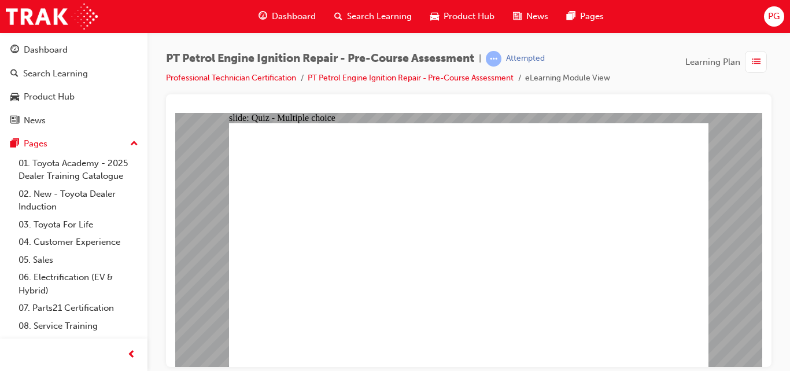
radio input "true"
